Goal: Task Accomplishment & Management: Complete application form

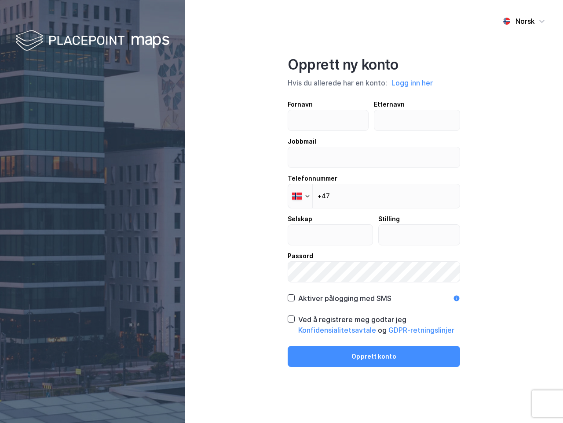
click at [282, 211] on div "Norsk Opprett ny konto Hvis du allerede har en konto: Logg inn her Fornavn Ette…" at bounding box center [374, 211] width 379 height 423
click at [92, 41] on img at bounding box center [92, 41] width 154 height 26
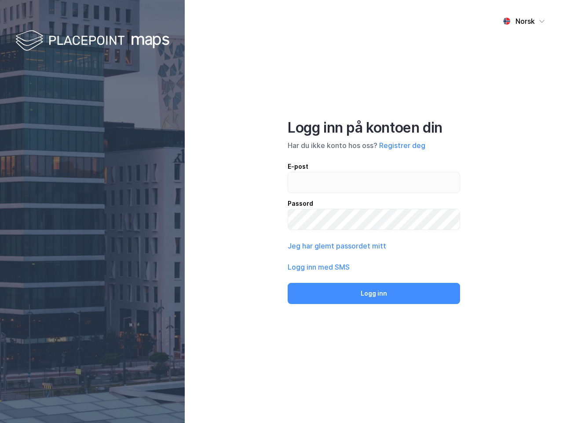
click at [524, 21] on div "Norsk" at bounding box center [525, 21] width 19 height 11
click at [413, 83] on div "Norsk Engelsk Norsk Logg inn på kontoen din Har du ikke konto hos oss? Registre…" at bounding box center [374, 211] width 379 height 423
click at [300, 196] on div "E-post Passord" at bounding box center [374, 195] width 173 height 69
click at [339, 298] on button "Logg inn" at bounding box center [374, 293] width 173 height 21
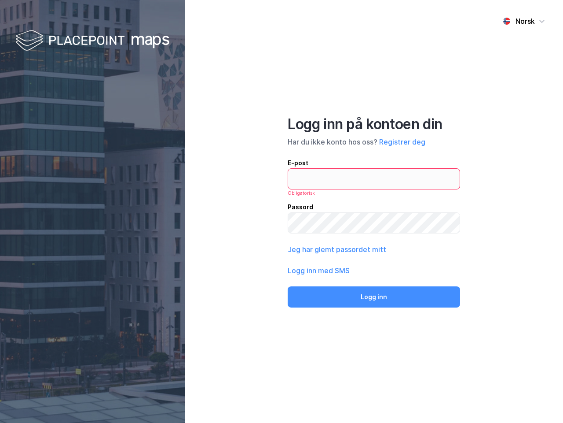
click at [374, 324] on div "Norsk Logg inn på kontoen din Har du ikke konto hos oss? Registrer deg E-post O…" at bounding box center [374, 211] width 379 height 423
click at [374, 356] on div "Norsk Logg inn på kontoen din Har du ikke konto hos oss? Registrer deg E-post O…" at bounding box center [374, 211] width 379 height 423
